Goal: Task Accomplishment & Management: Use online tool/utility

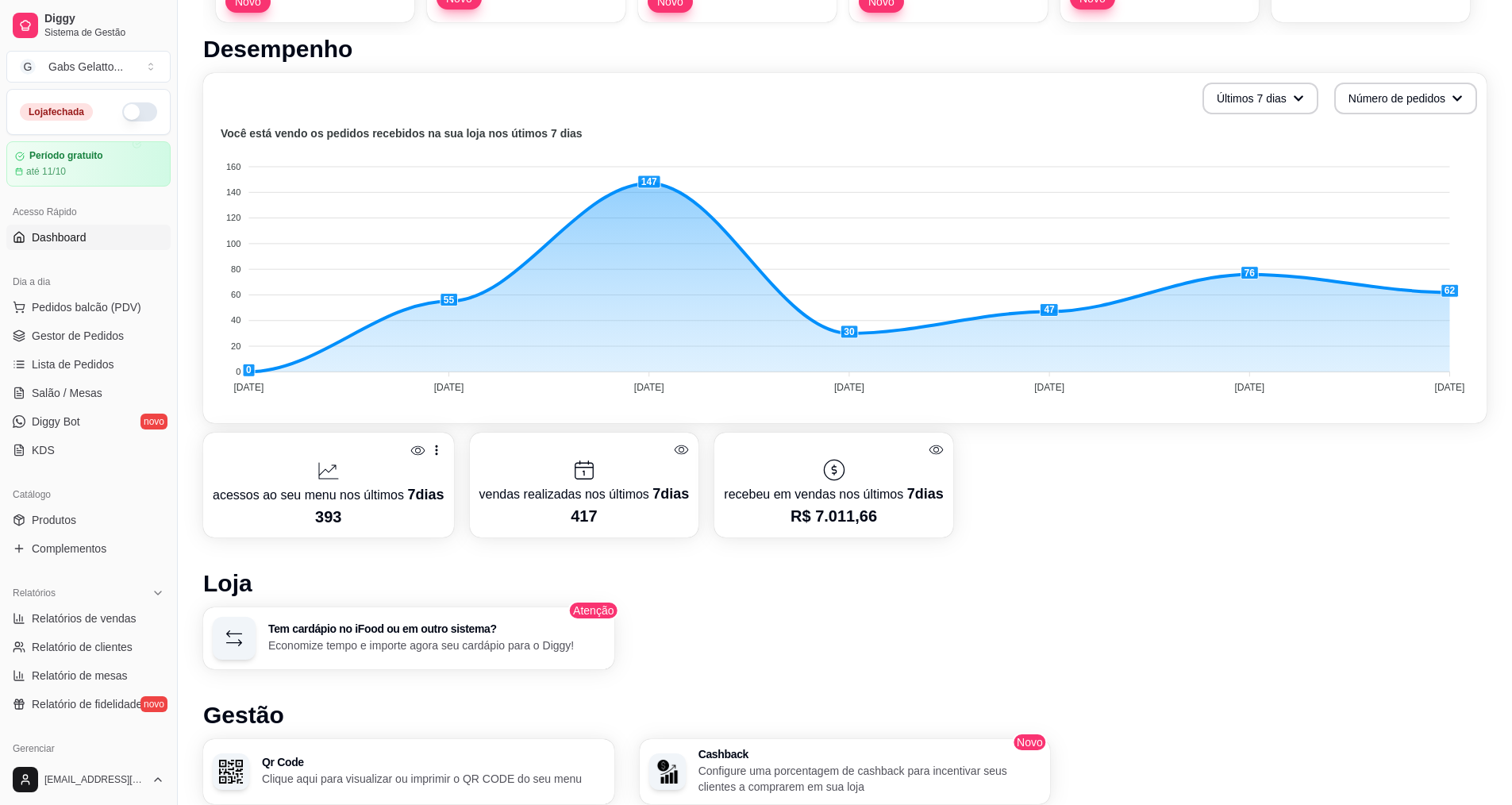
scroll to position [79, 0]
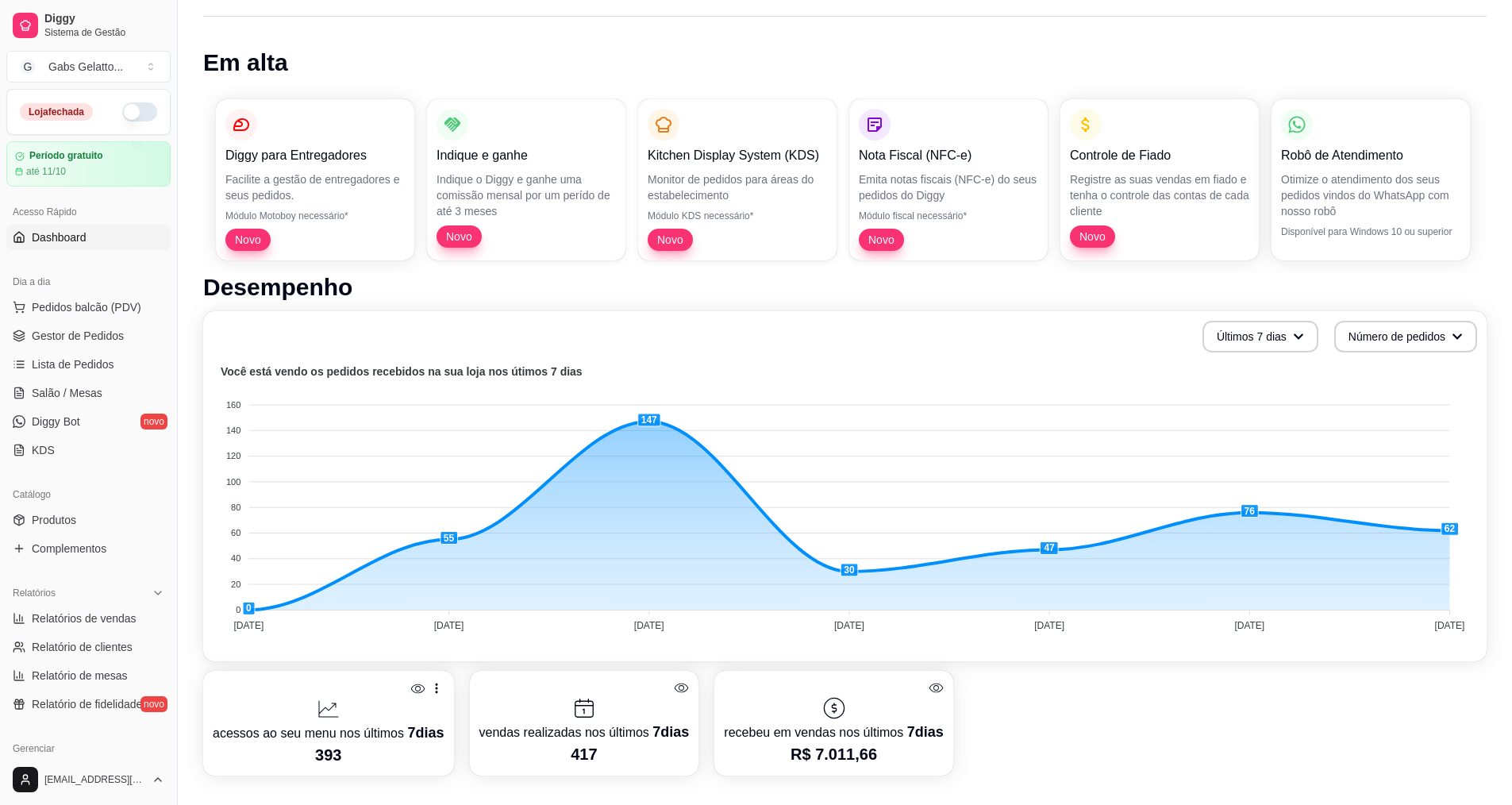
click at [102, 351] on ul "Pedidos balcão (PDV) Gestor de Pedidos Lista de Pedidos Salão / Mesas Diggy Bot…" at bounding box center [88, 379] width 165 height 169
click at [108, 349] on ul "Pedidos balcão (PDV) Gestor de Pedidos Lista de Pedidos Salão / Mesas Diggy Bot…" at bounding box center [88, 379] width 165 height 169
click at [116, 341] on span "Gestor de Pedidos" at bounding box center [78, 336] width 92 height 16
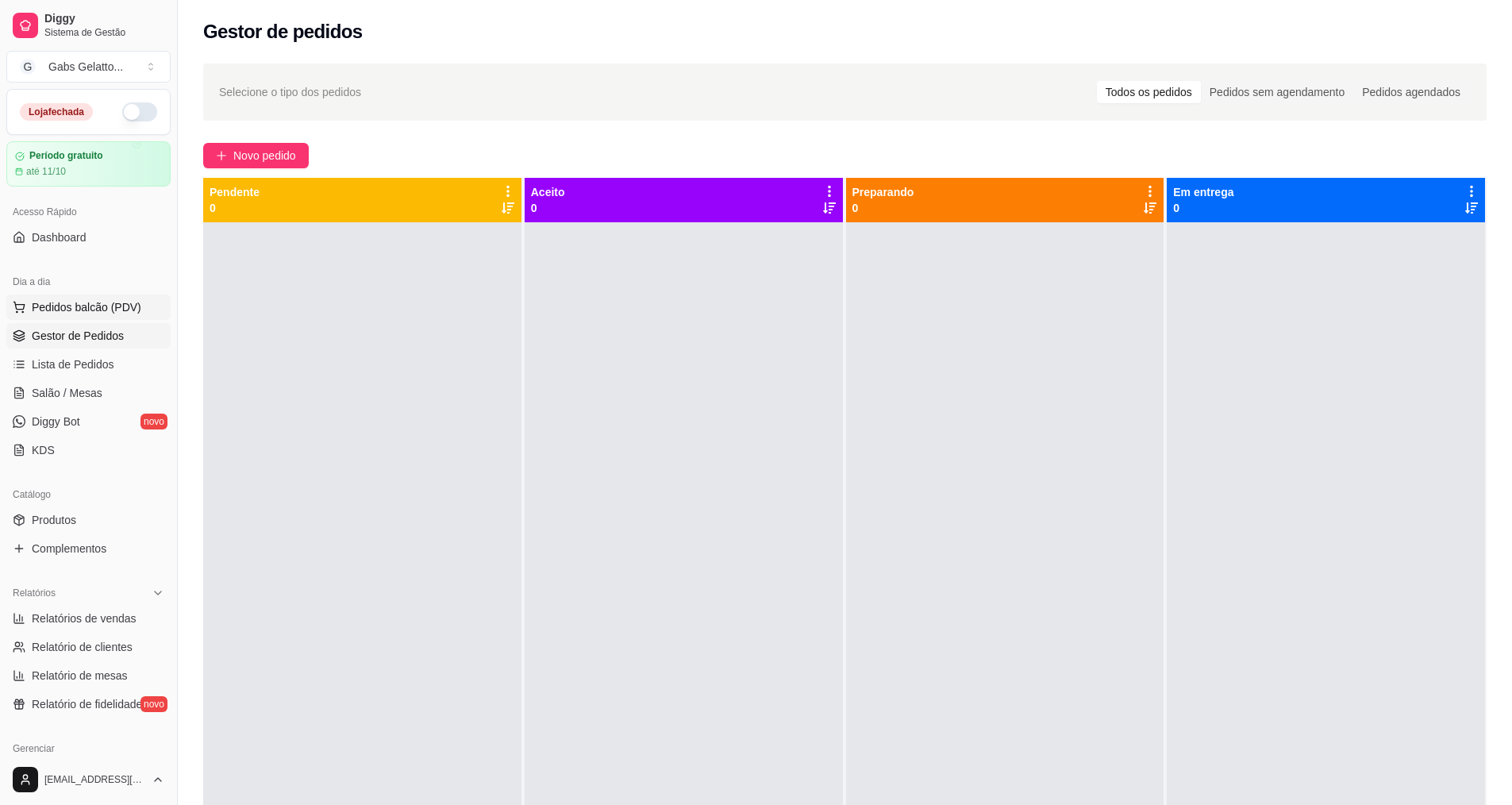
click at [121, 305] on span "Pedidos balcão (PDV)" at bounding box center [87, 307] width 110 height 16
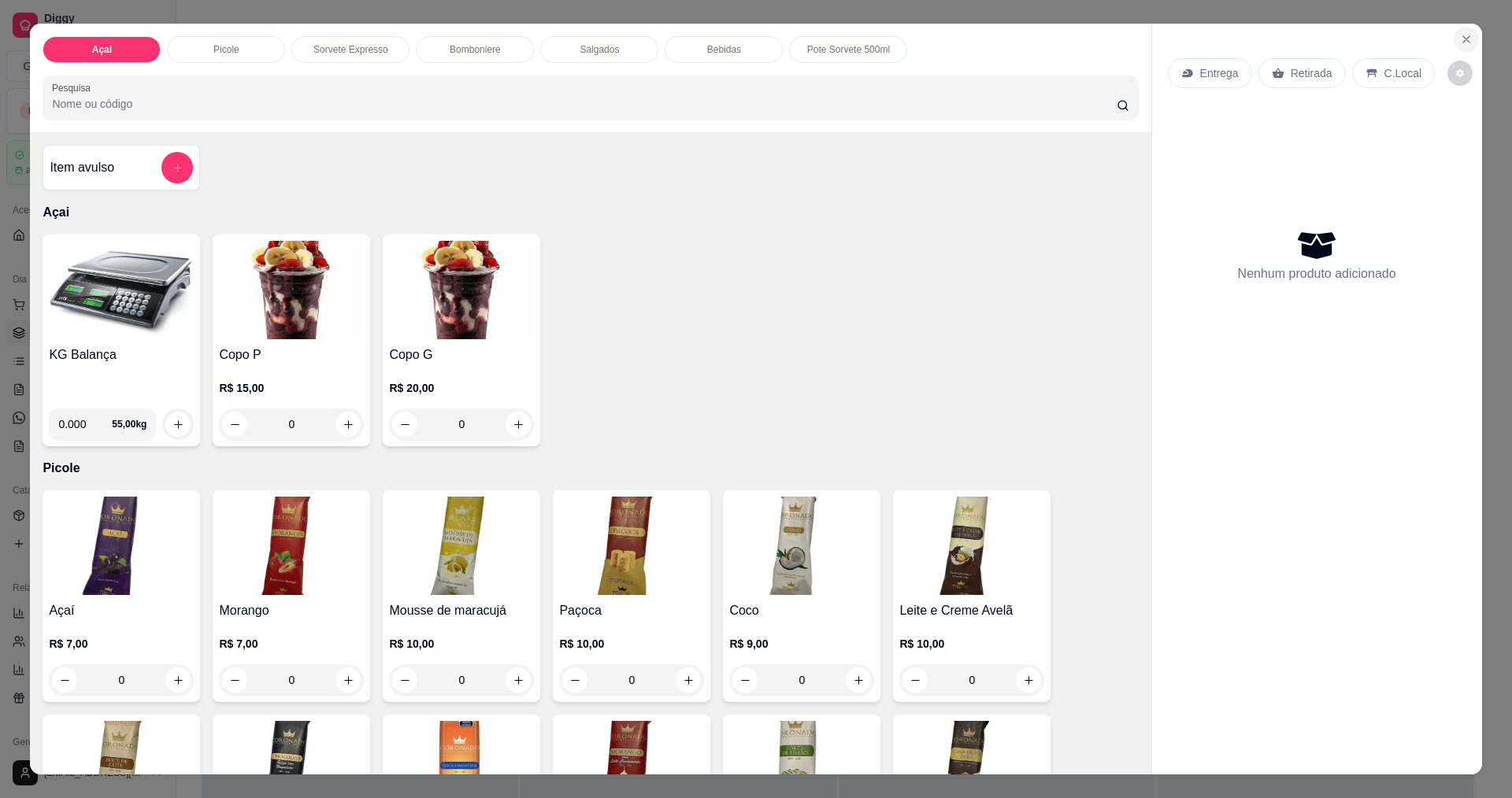
click at [1454, 41] on button "Close" at bounding box center [1466, 39] width 25 height 25
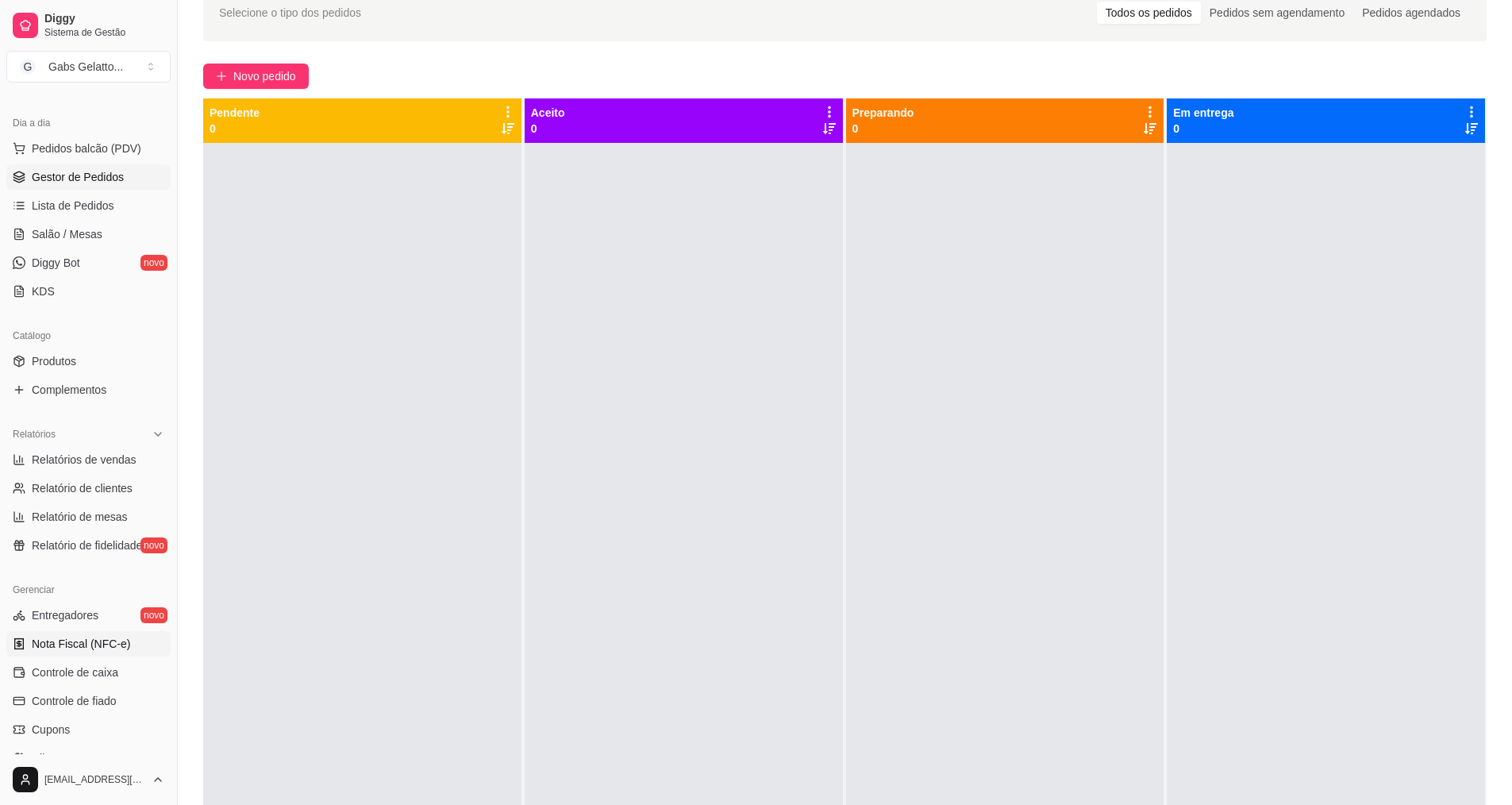
scroll to position [238, 0]
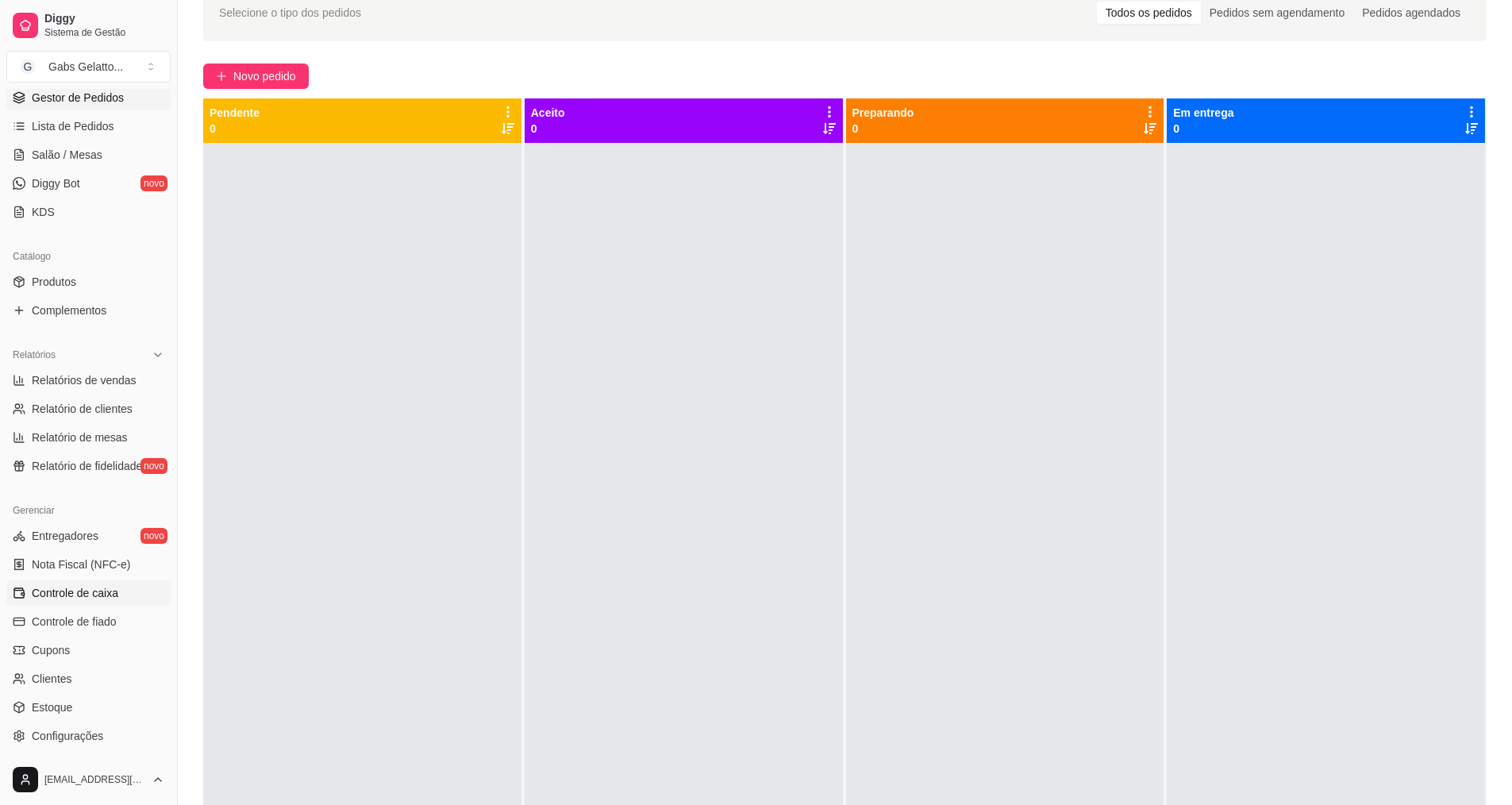
click at [106, 590] on span "Controle de caixa" at bounding box center [75, 593] width 87 height 16
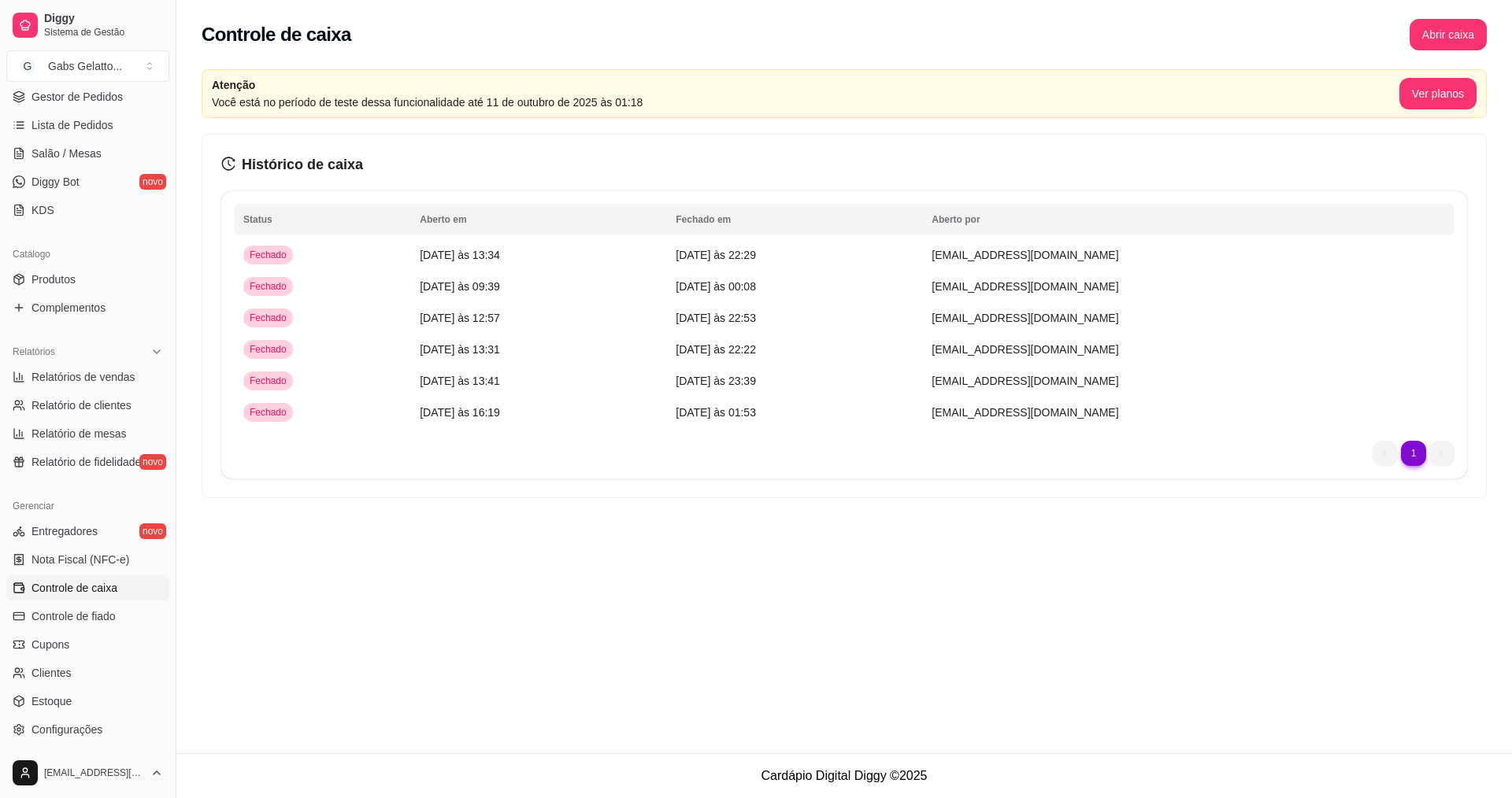
click at [1469, 54] on div "Controle de caixa Abrir caixa" at bounding box center [844, 30] width 1336 height 60
click at [1465, 33] on button "Abrir caixa" at bounding box center [1448, 34] width 77 height 32
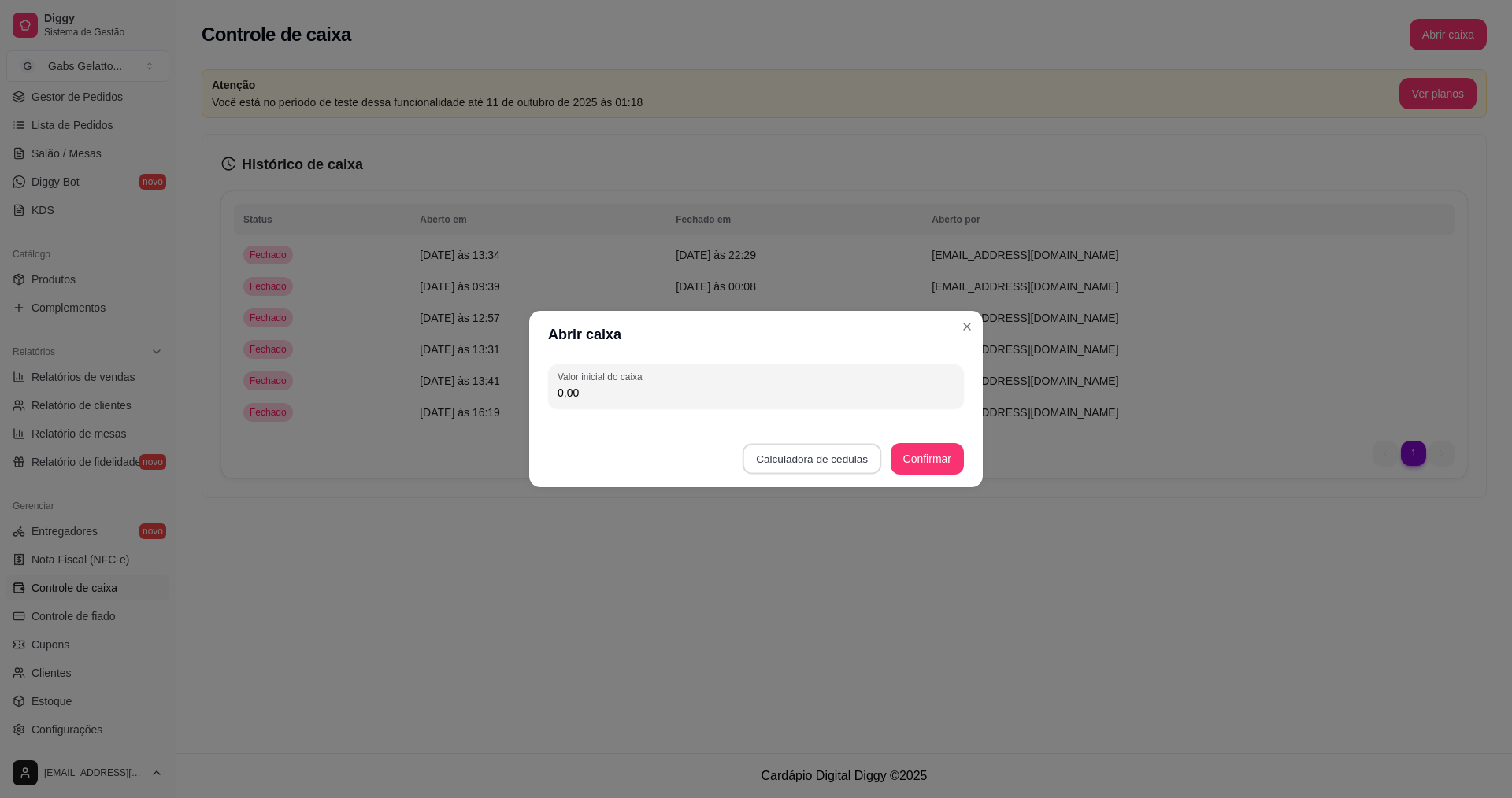
click at [840, 451] on button "Calculadora de cédulas" at bounding box center [812, 459] width 140 height 31
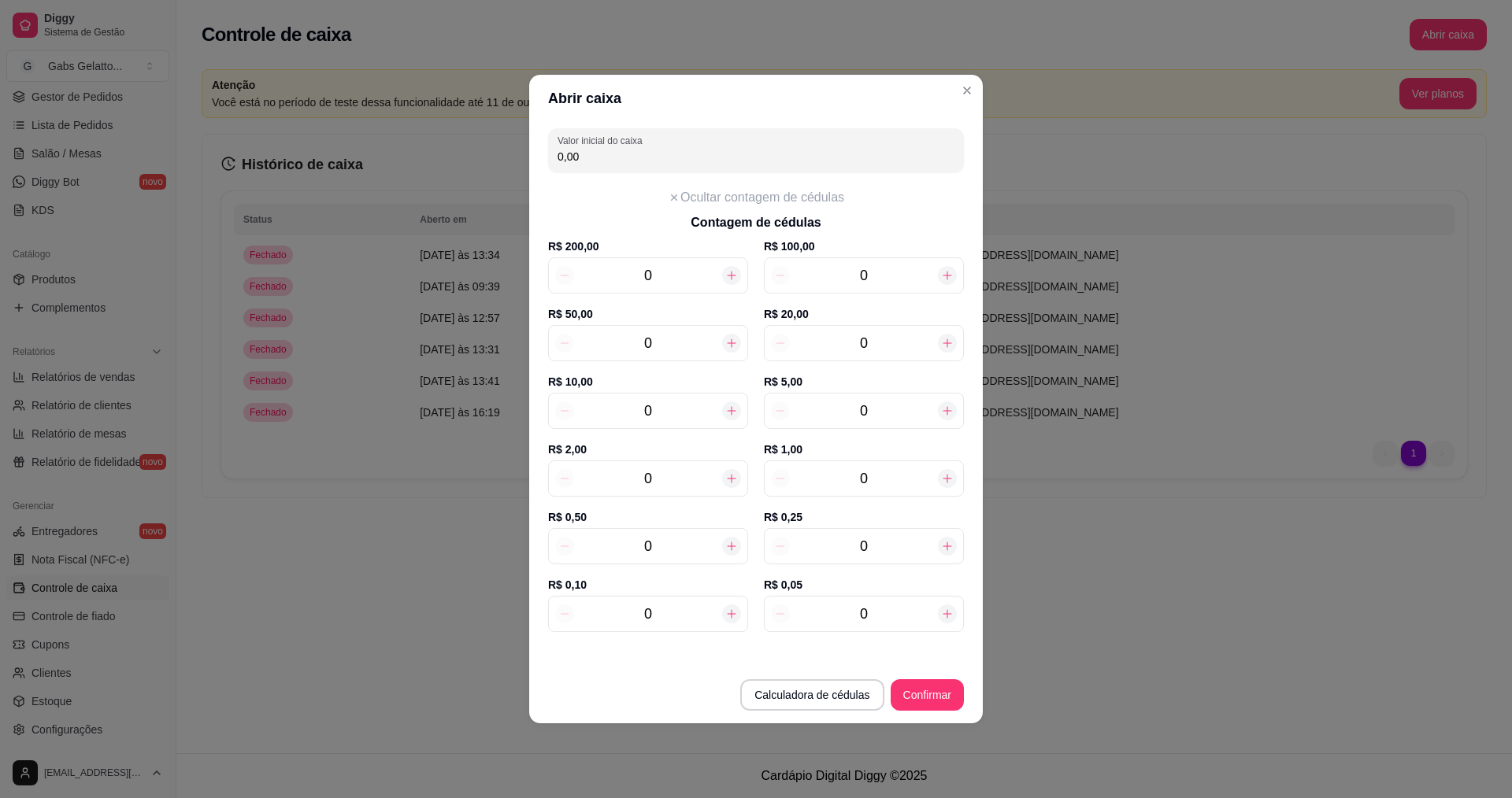
click at [901, 352] on input "0" at bounding box center [864, 343] width 148 height 22
type input "3"
type input "60,00"
type input "3"
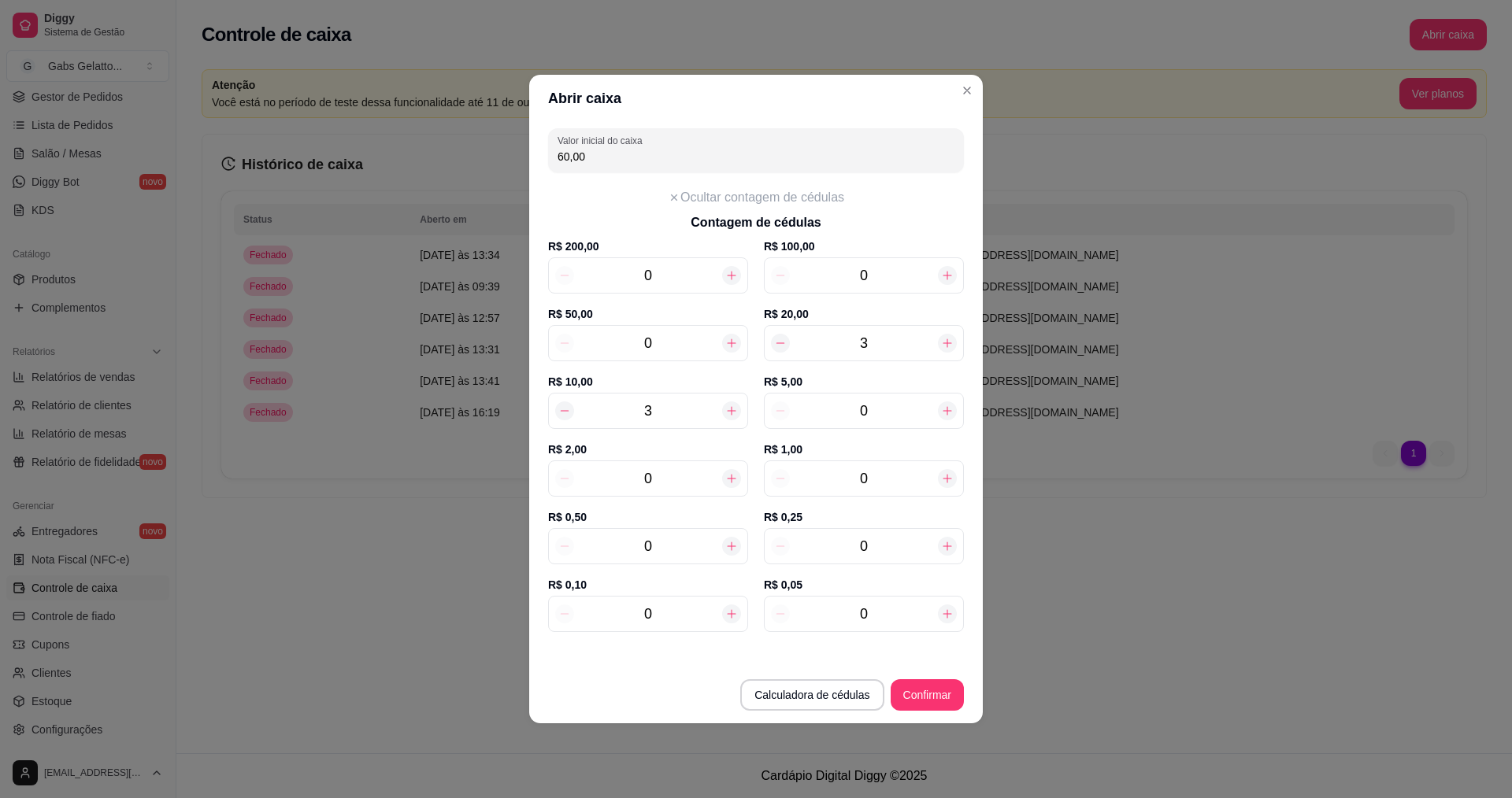
type input "90,00"
type input "3"
type input "8"
type input "130,00"
type input "8"
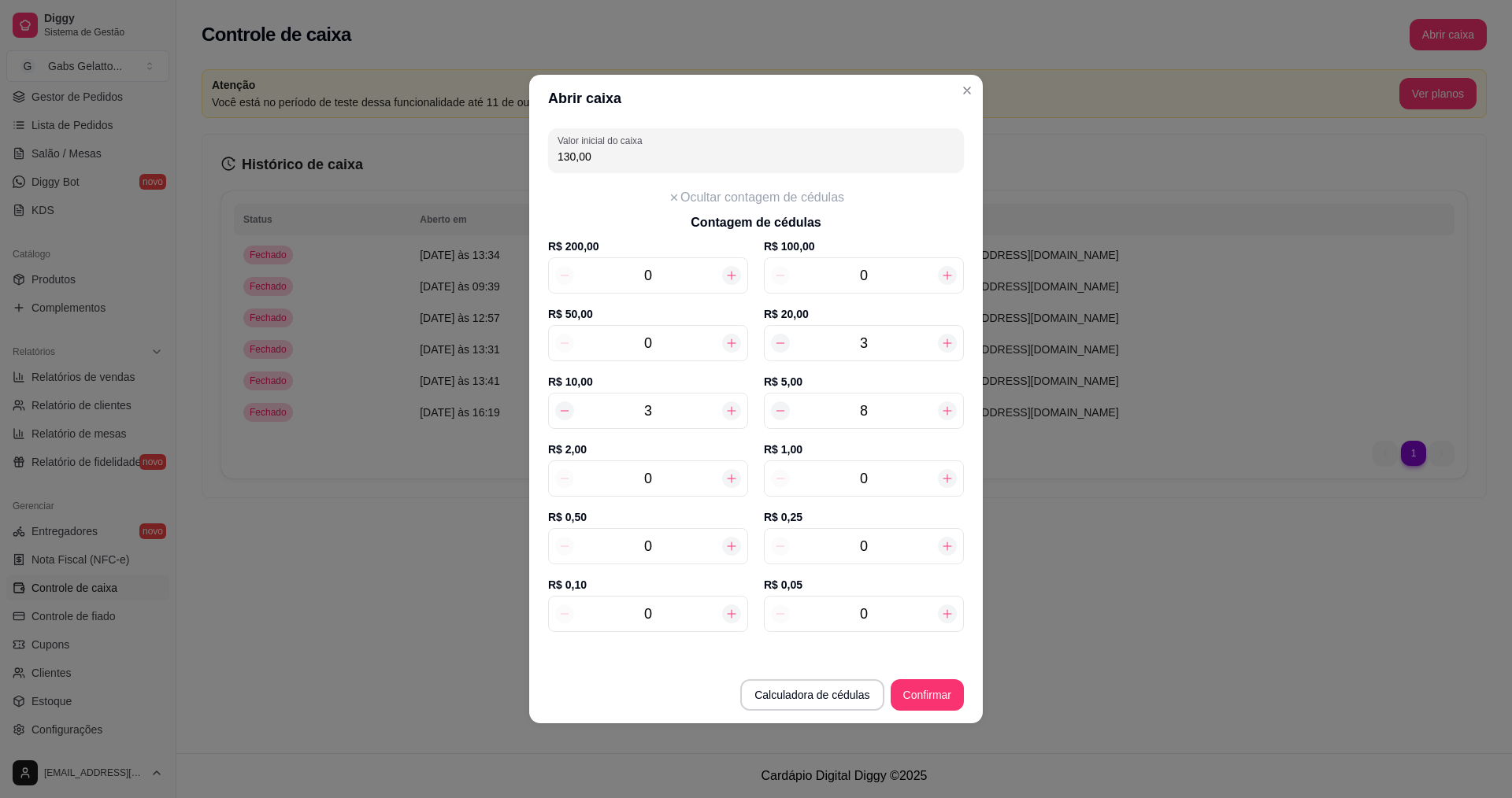
type input "2"
type input "134,00"
type input "26"
type input "182,00"
type input "26"
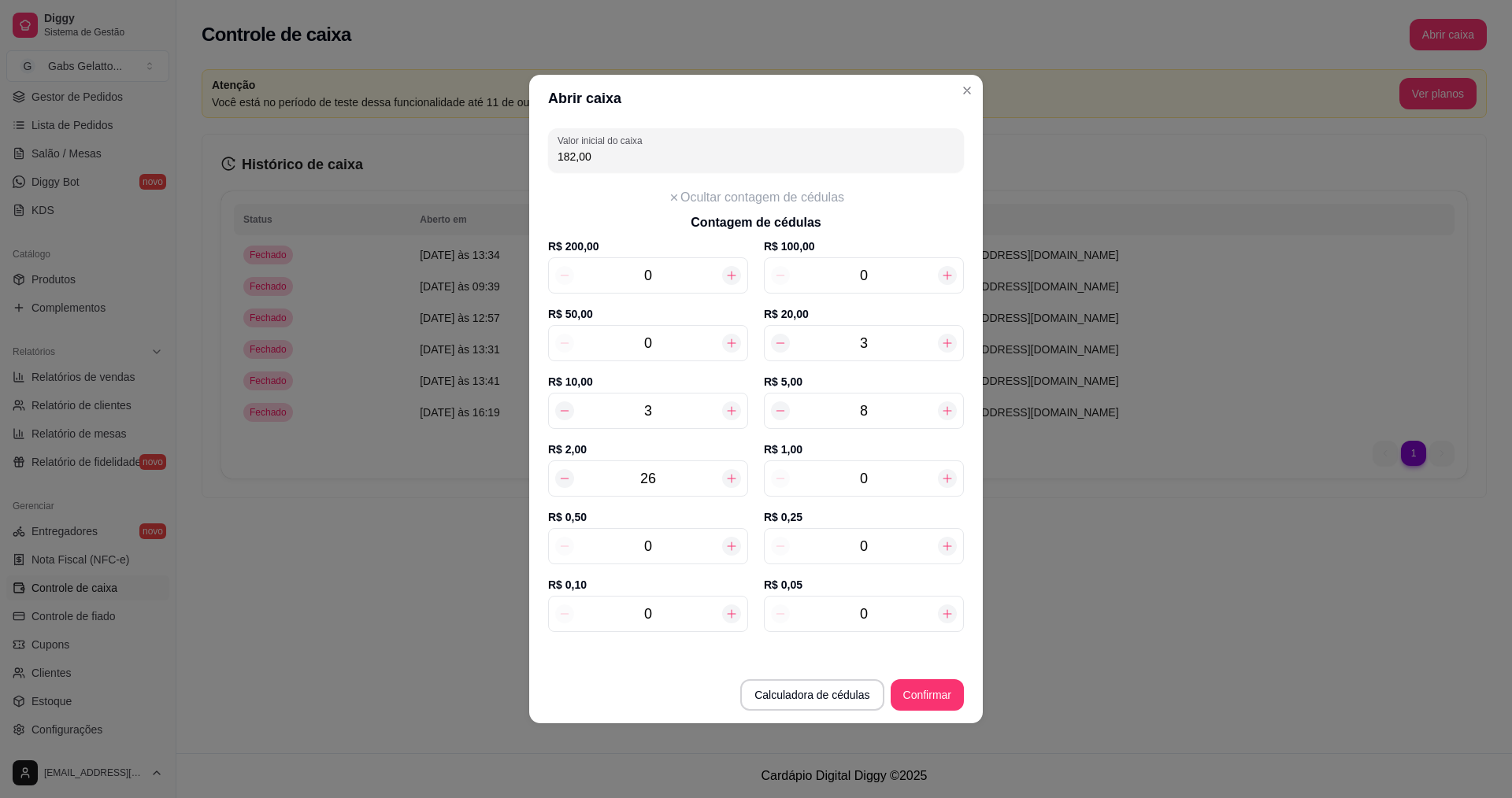
type input "1"
type input "183,00"
type input "15"
type input "197,00"
type input "15"
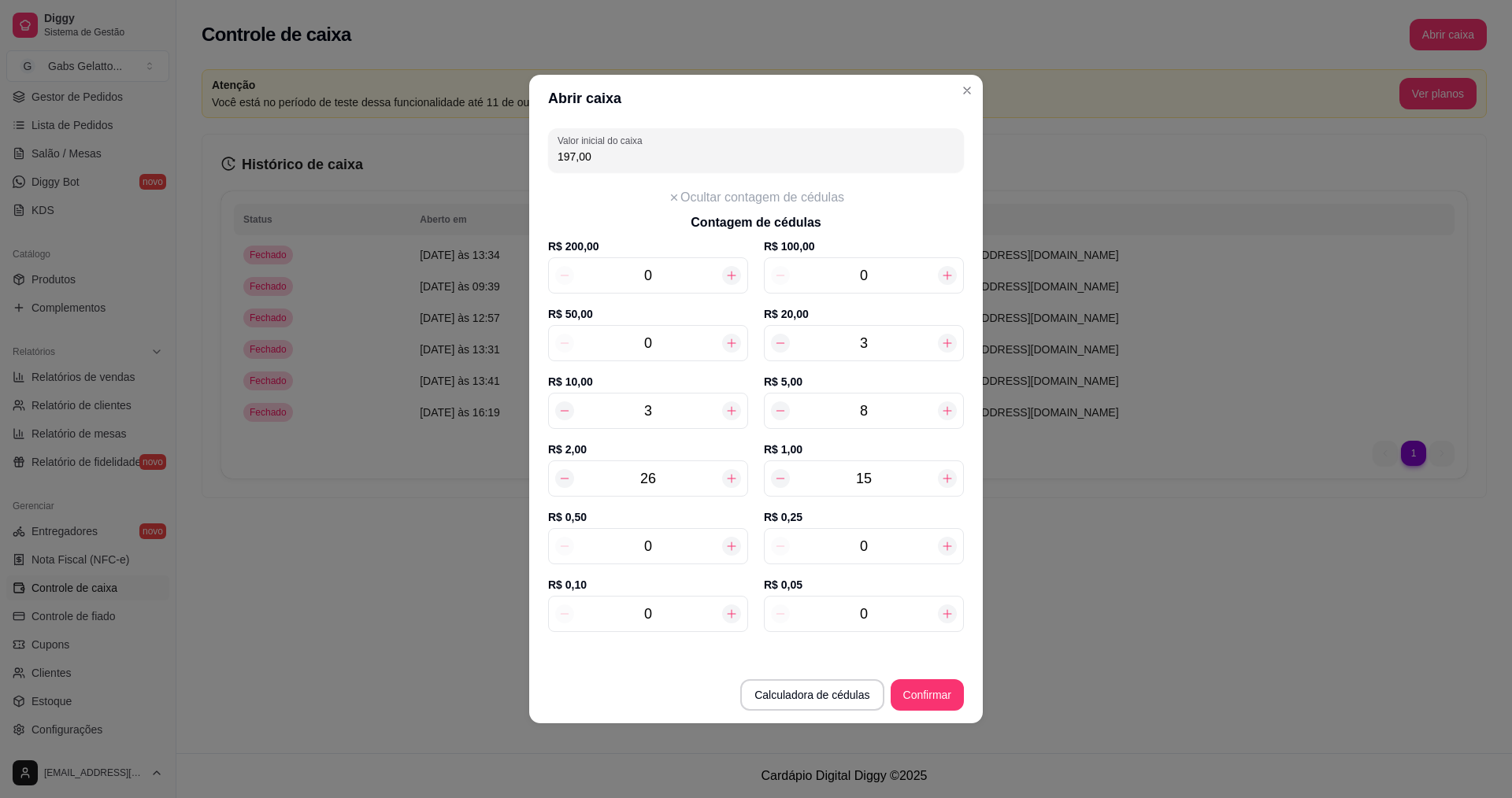
type input "8"
type input "201,00"
type input "8"
type input "1"
type input "201,05"
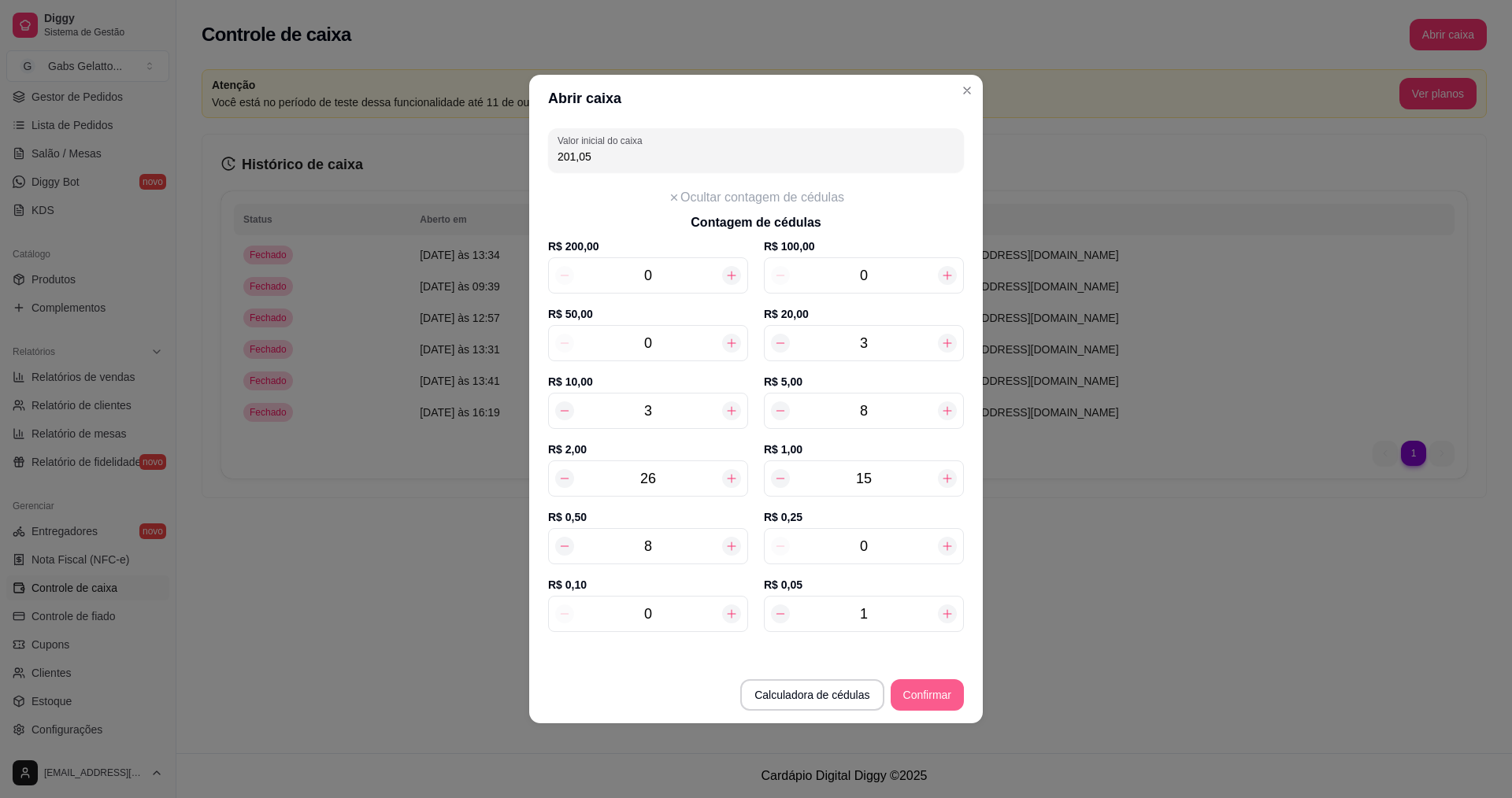
type input "1"
click at [911, 694] on button "Confirmar" at bounding box center [927, 695] width 73 height 32
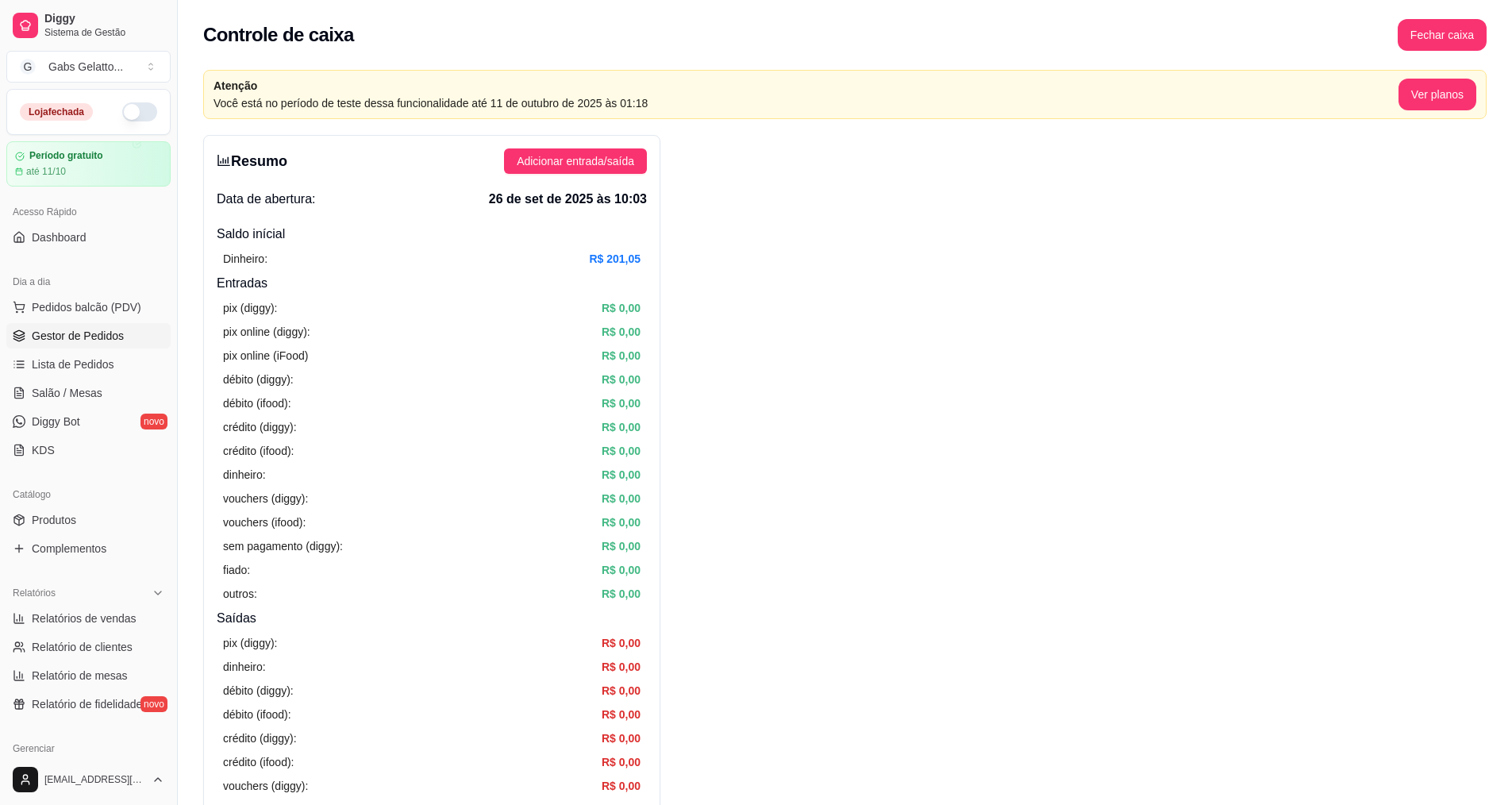
click at [85, 337] on span "Gestor de Pedidos" at bounding box center [78, 336] width 92 height 16
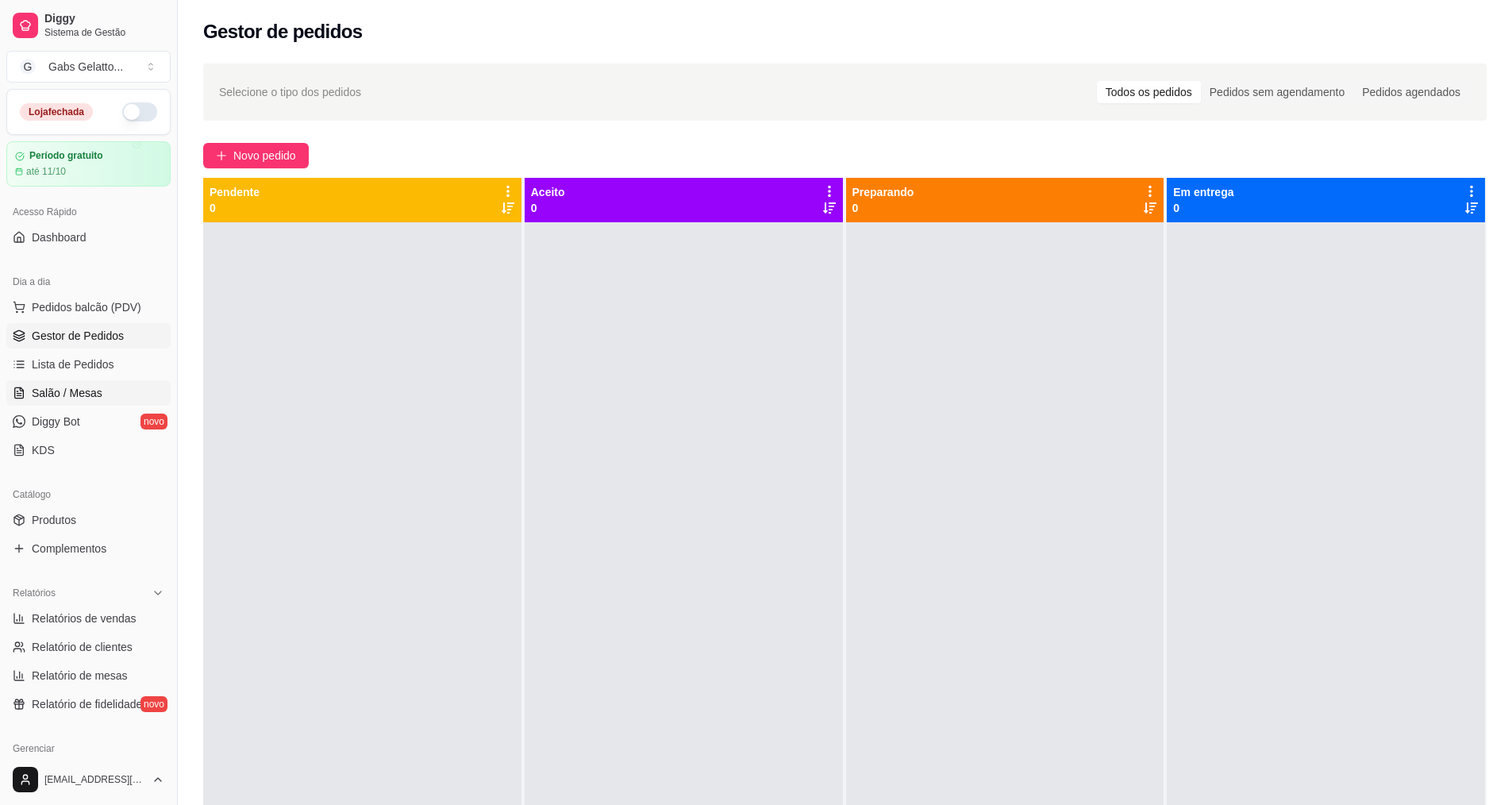
click at [66, 387] on span "Salão / Mesas" at bounding box center [67, 392] width 70 height 16
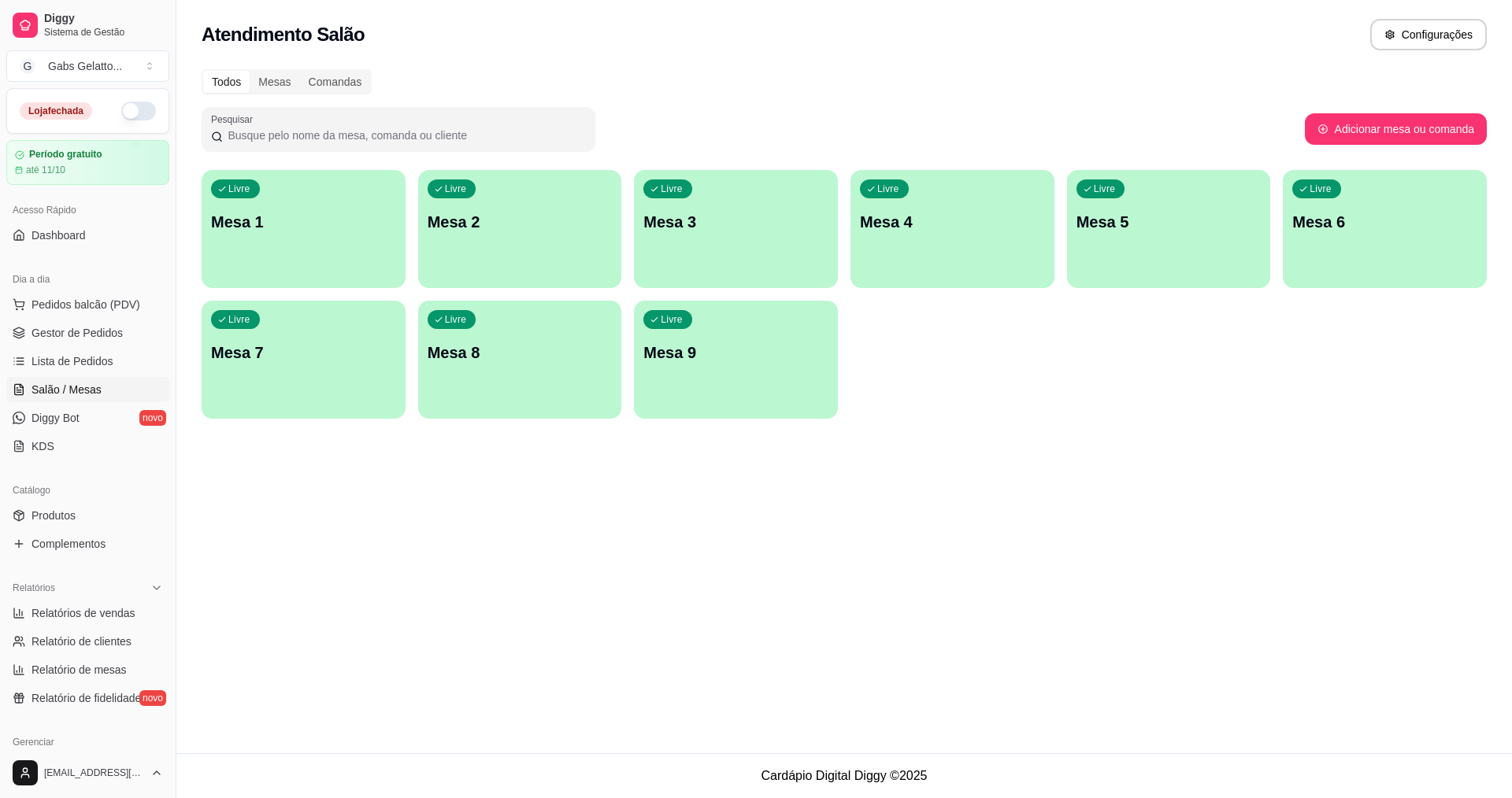
drag, startPoint x: 873, startPoint y: 58, endPoint x: 890, endPoint y: 52, distance: 18.0
click at [890, 52] on div "Atendimento Salão Configurações" at bounding box center [844, 30] width 1336 height 60
click at [102, 362] on span "Lista de Pedidos" at bounding box center [72, 360] width 82 height 15
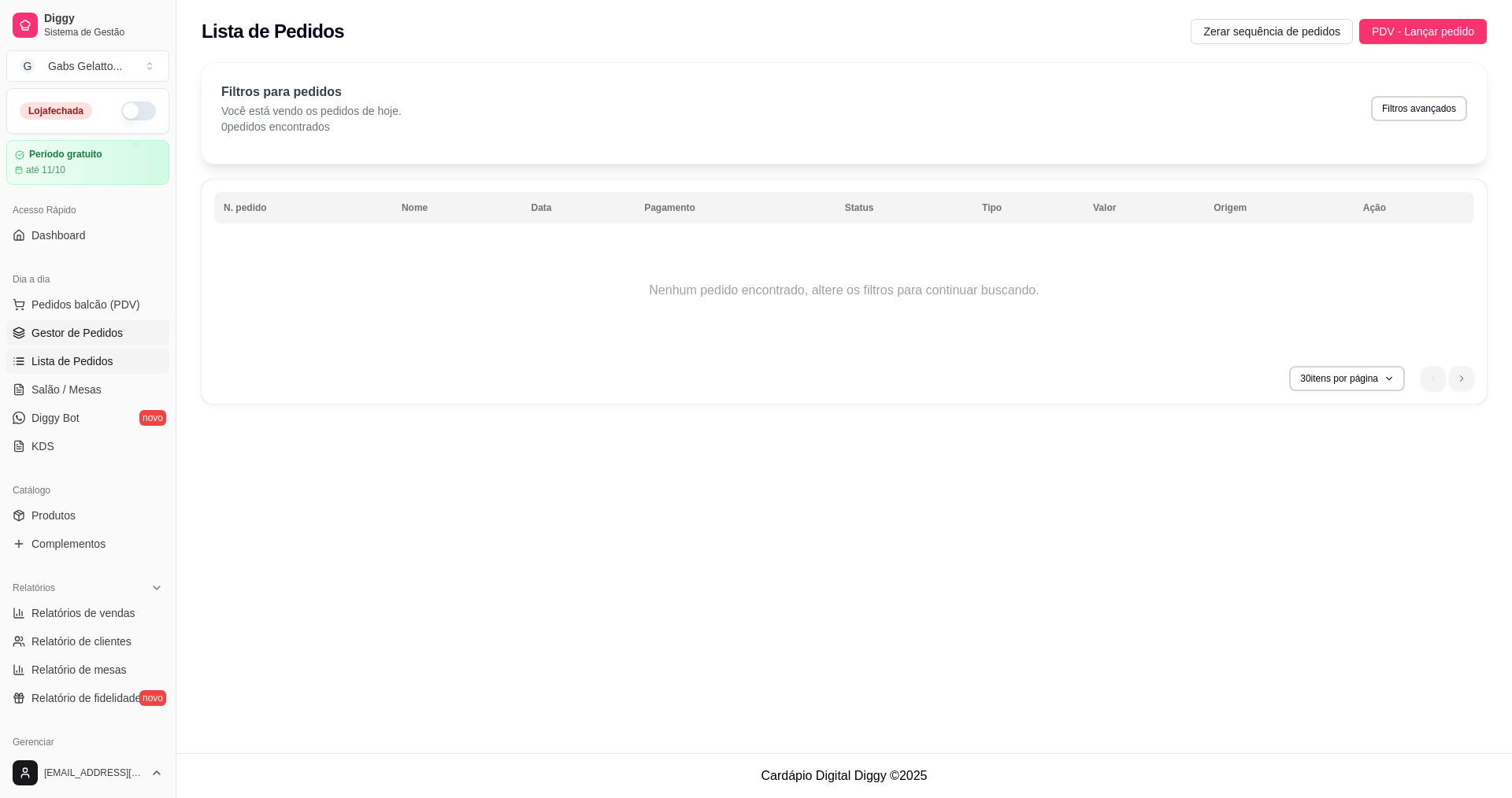
click at [82, 329] on span "Gestor de Pedidos" at bounding box center [77, 333] width 91 height 15
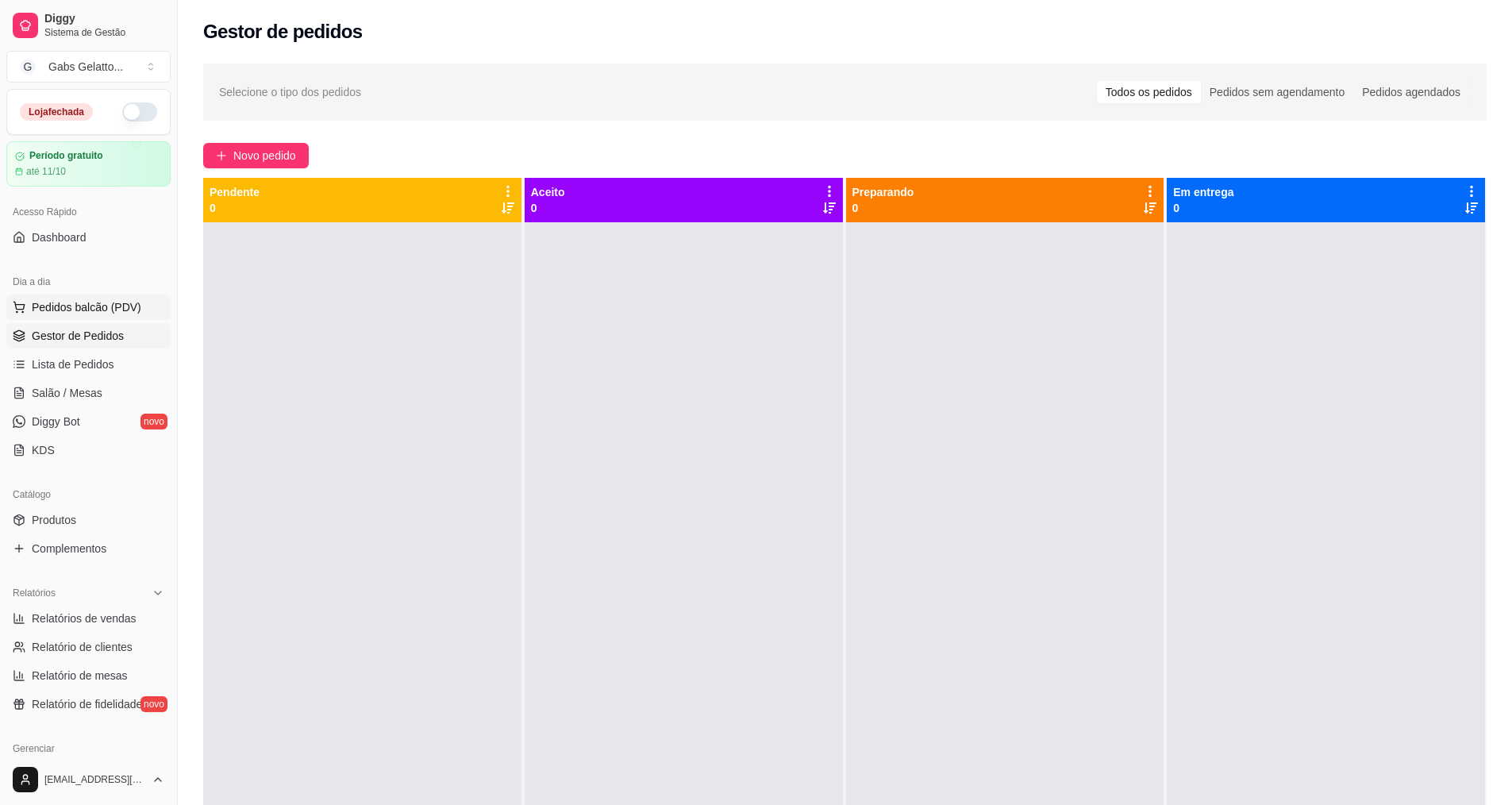
click at [114, 306] on span "Pedidos balcão (PDV)" at bounding box center [87, 307] width 110 height 16
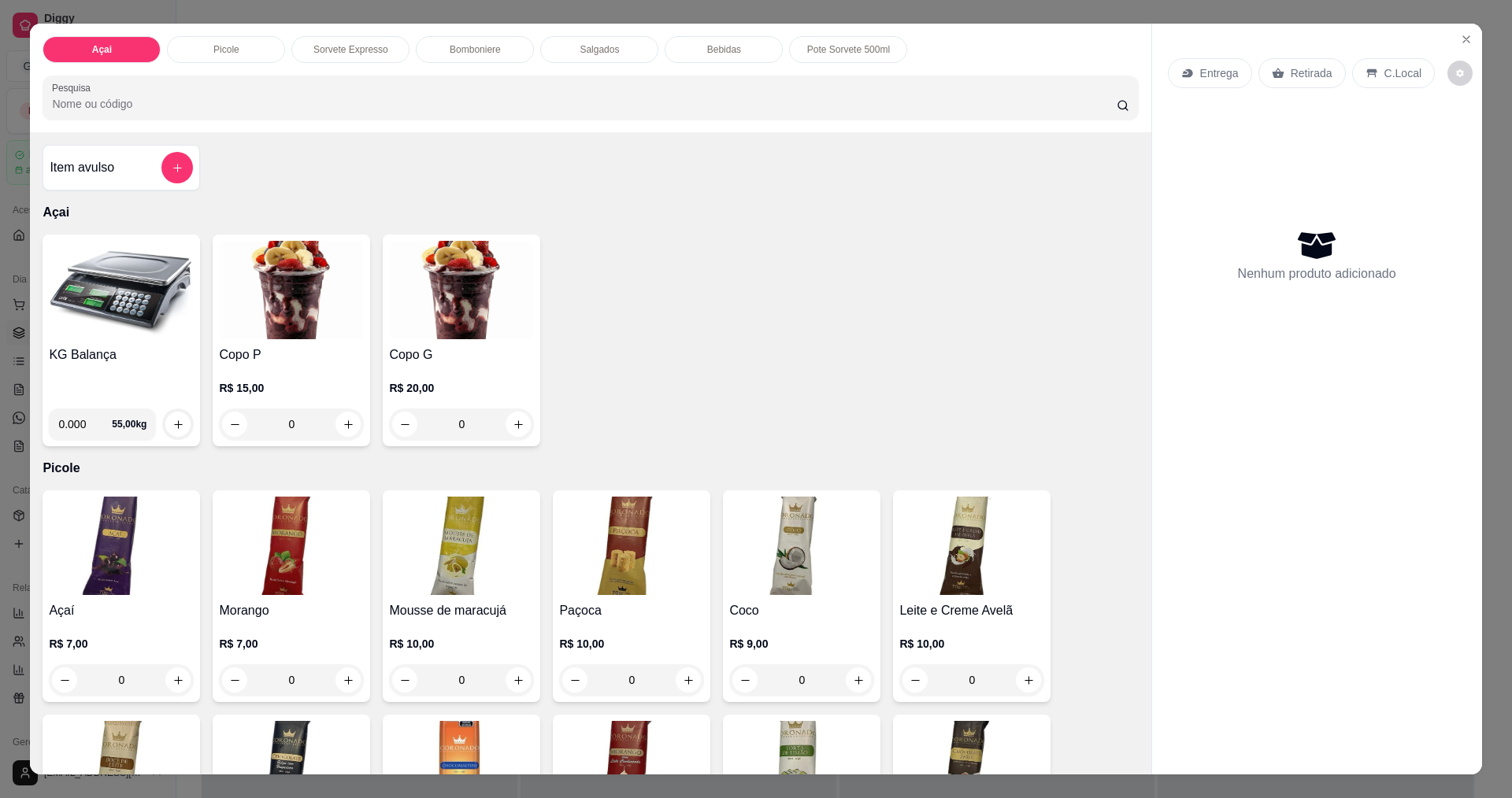
click at [106, 14] on div "Açai Picole Sorvete Expresso Bomboniere Salgados Bebidas Pote Sorvete 500ml Pes…" at bounding box center [756, 399] width 1512 height 798
click at [30, 200] on div "Item avulso Açai KG Balança 0.000 55,00 kg Copo P R$ 15,00 0 Copo G R$ 20,00 0 …" at bounding box center [590, 453] width 1121 height 641
click at [15, 196] on div "Açai Picole Sorvete Expresso Bomboniere Salgados Bebidas Pote Sorvete 500ml Pes…" at bounding box center [756, 399] width 1512 height 798
click at [1465, 46] on button "Close" at bounding box center [1466, 39] width 25 height 25
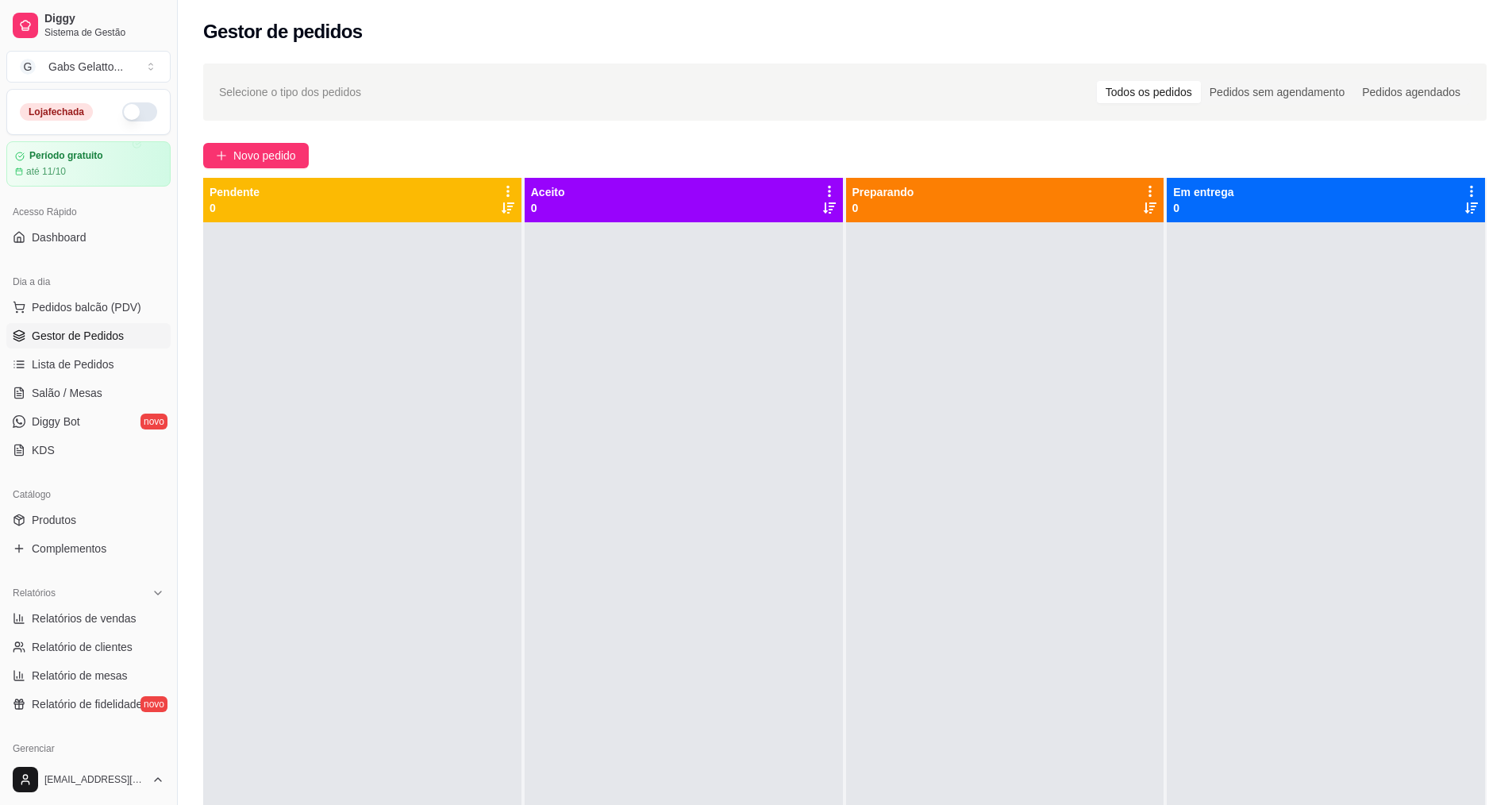
click at [139, 118] on button "button" at bounding box center [139, 111] width 35 height 19
